Goal: Navigation & Orientation: Understand site structure

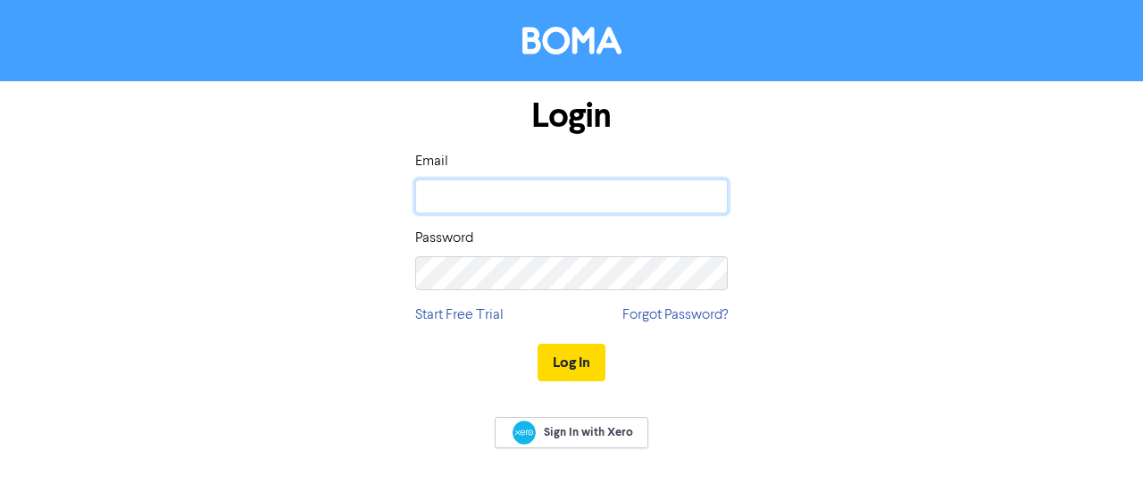
click at [641, 208] on input "email" at bounding box center [571, 196] width 312 height 34
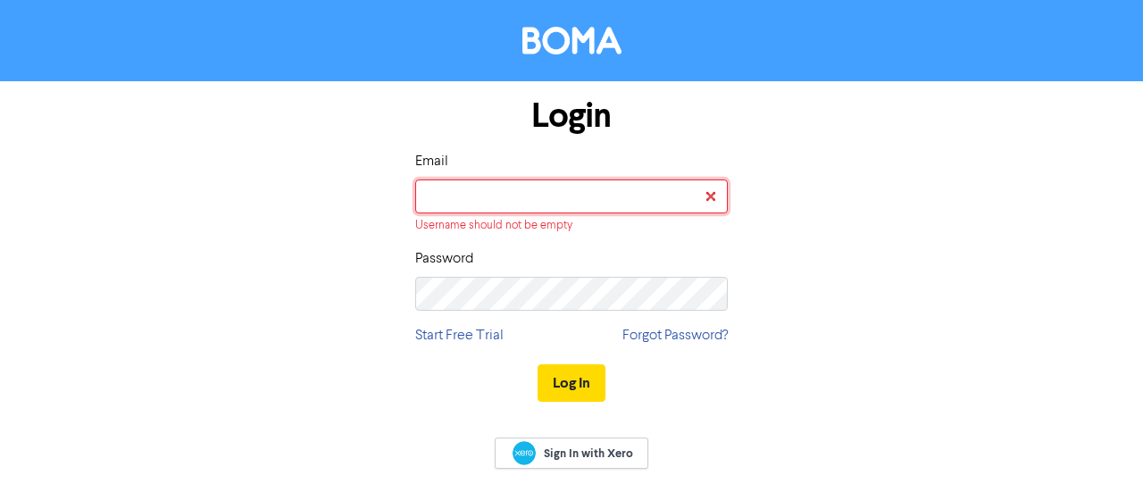
type input "[EMAIL_ADDRESS][DOMAIN_NAME]"
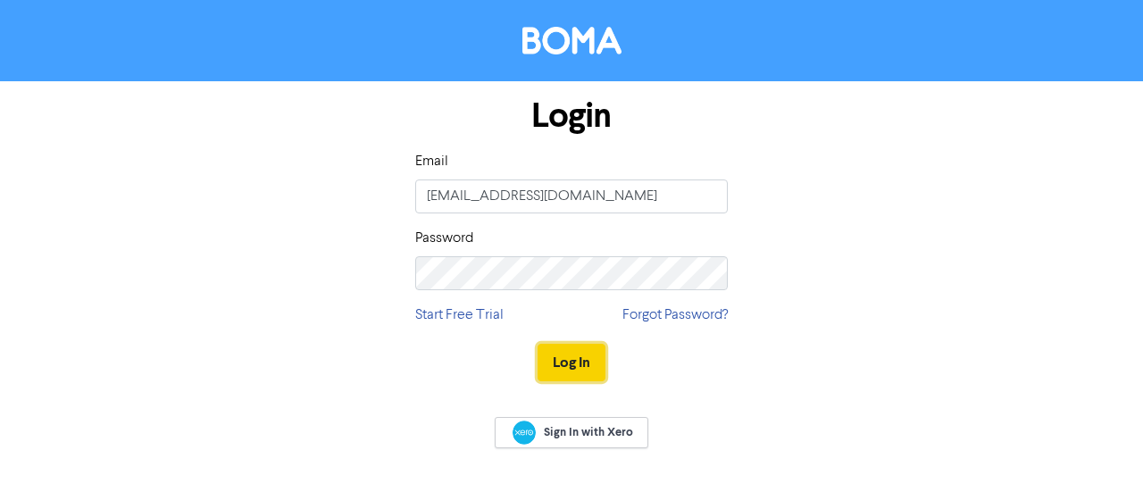
click at [542, 369] on button "Log In" at bounding box center [571, 362] width 68 height 37
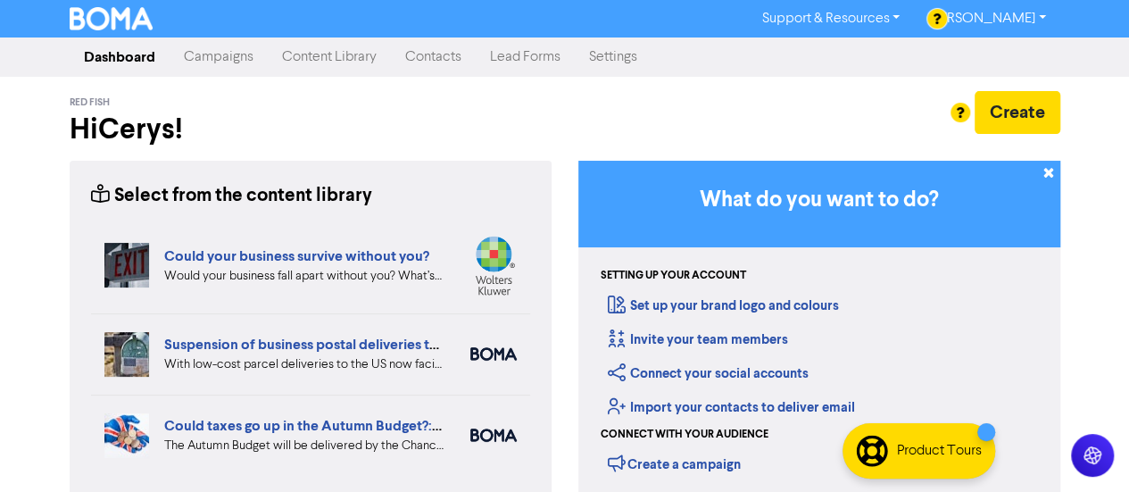
click at [437, 62] on link "Contacts" at bounding box center [433, 57] width 85 height 36
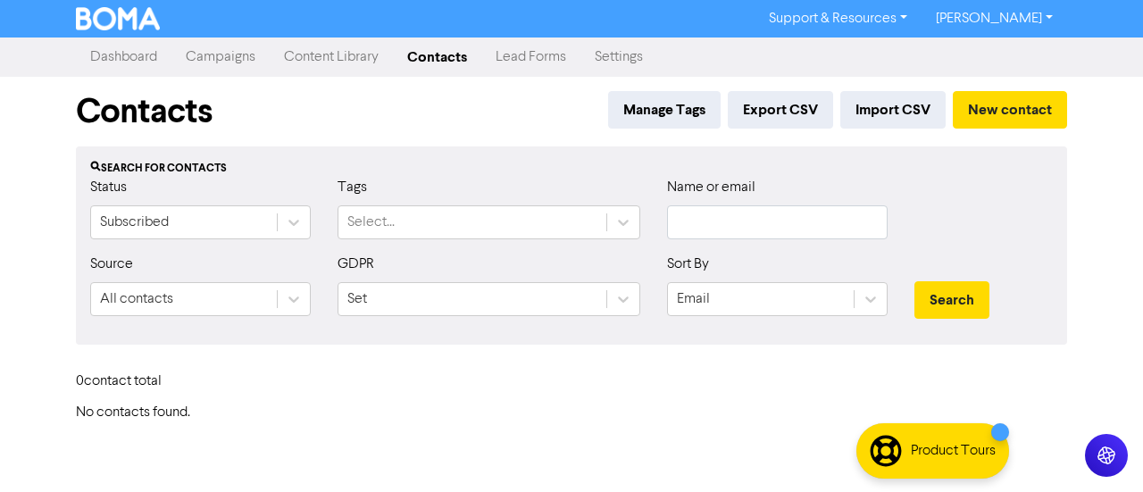
click at [346, 54] on link "Content Library" at bounding box center [331, 57] width 123 height 36
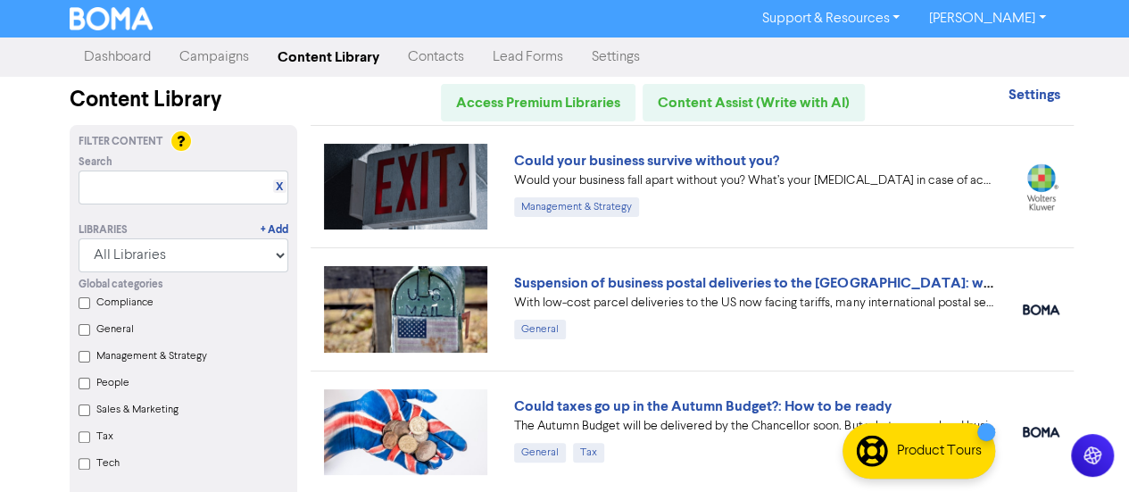
click at [225, 67] on link "Campaigns" at bounding box center [214, 57] width 98 height 36
